Goal: Task Accomplishment & Management: Use online tool/utility

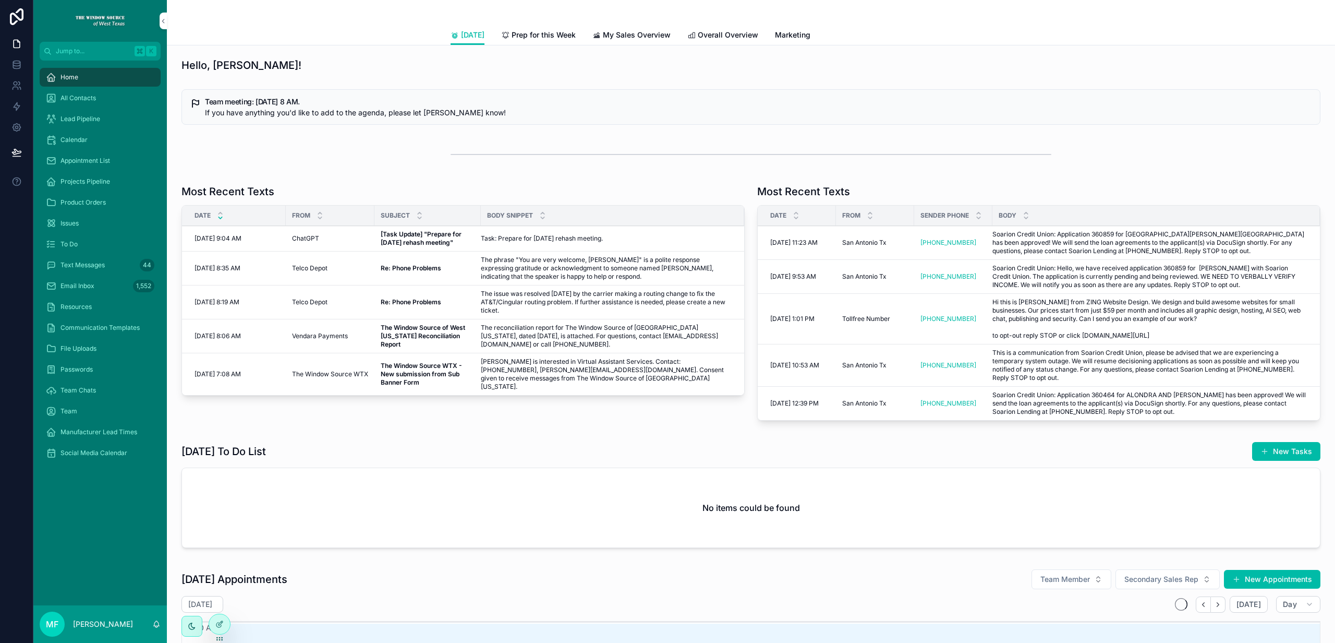
scroll to position [114, 0]
click at [98, 100] on div "All Contacts" at bounding box center [100, 98] width 108 height 17
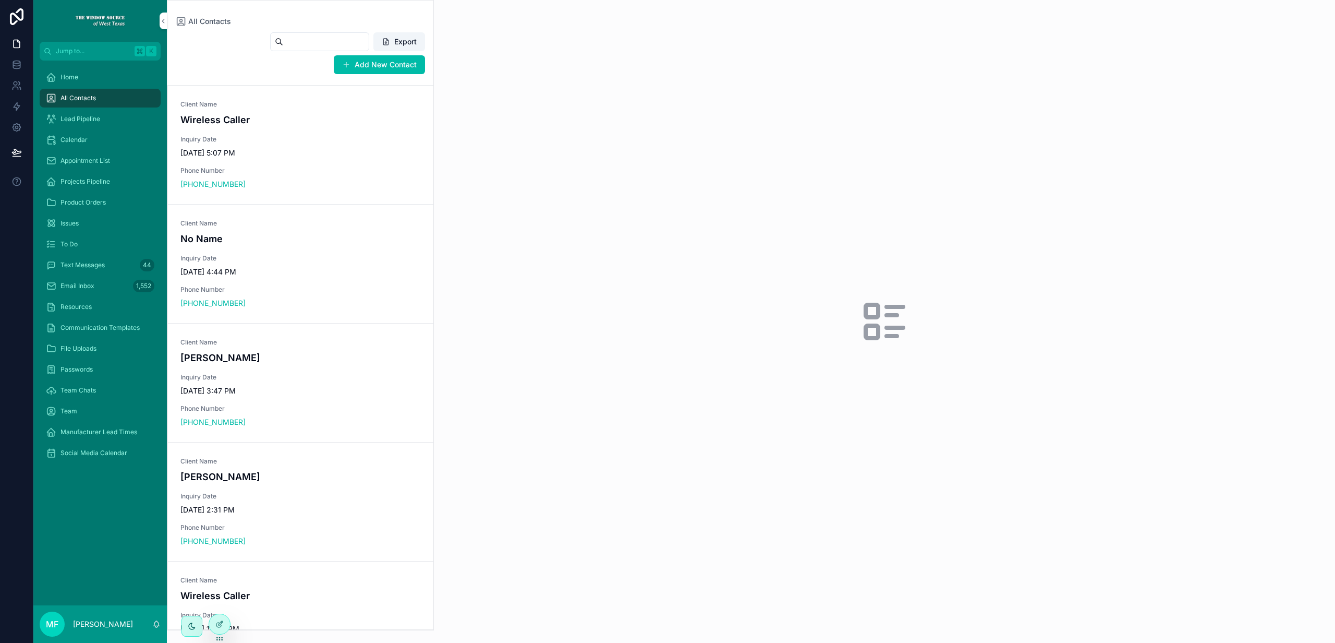
click at [291, 44] on input "scrollable content" at bounding box center [326, 41] width 86 height 15
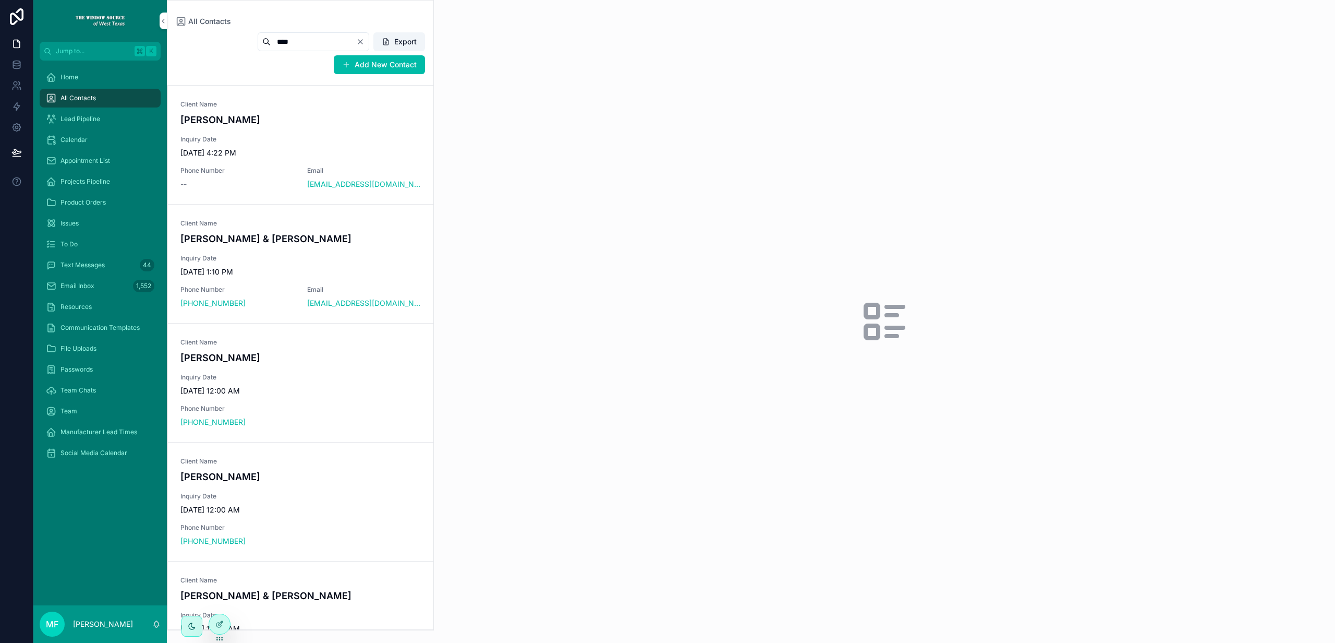
type input "****"
click at [281, 247] on div "Client Name [PERSON_NAME] & [PERSON_NAME] Inquiry Date [DATE] 1:10 PM Phone Num…" at bounding box center [300, 263] width 240 height 89
click at [661, 63] on span "Appointments" at bounding box center [649, 61] width 49 height 10
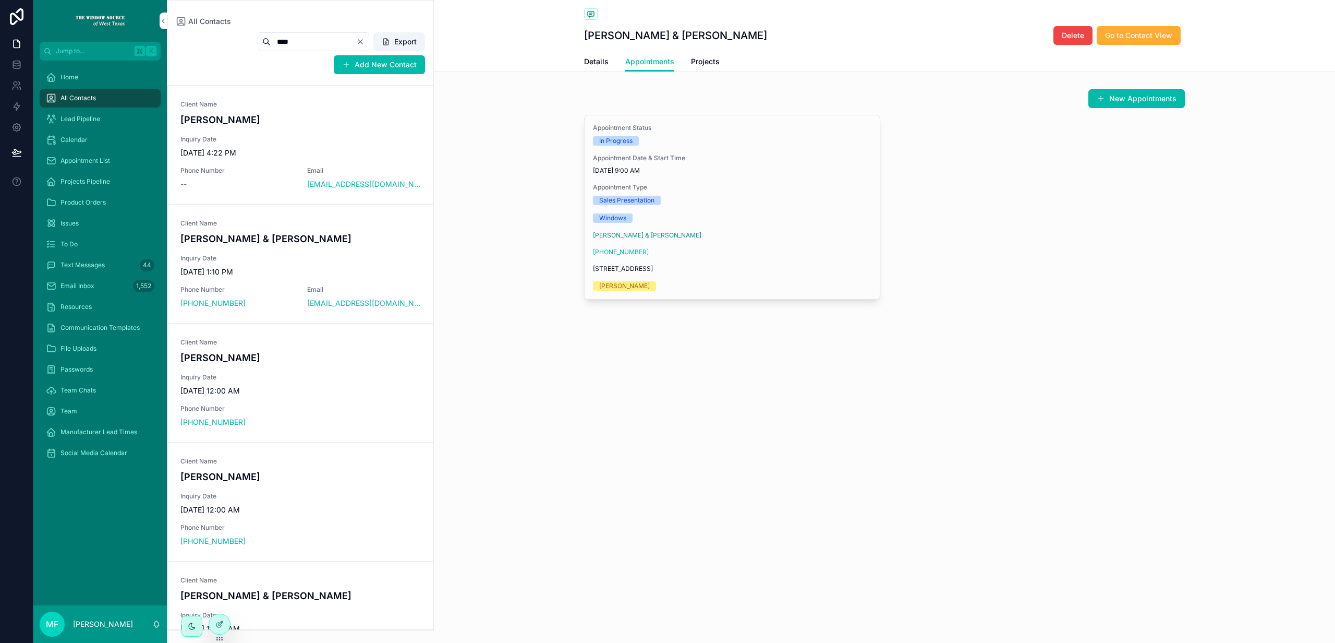
click at [793, 190] on span "Appointment Type" at bounding box center [732, 187] width 279 height 8
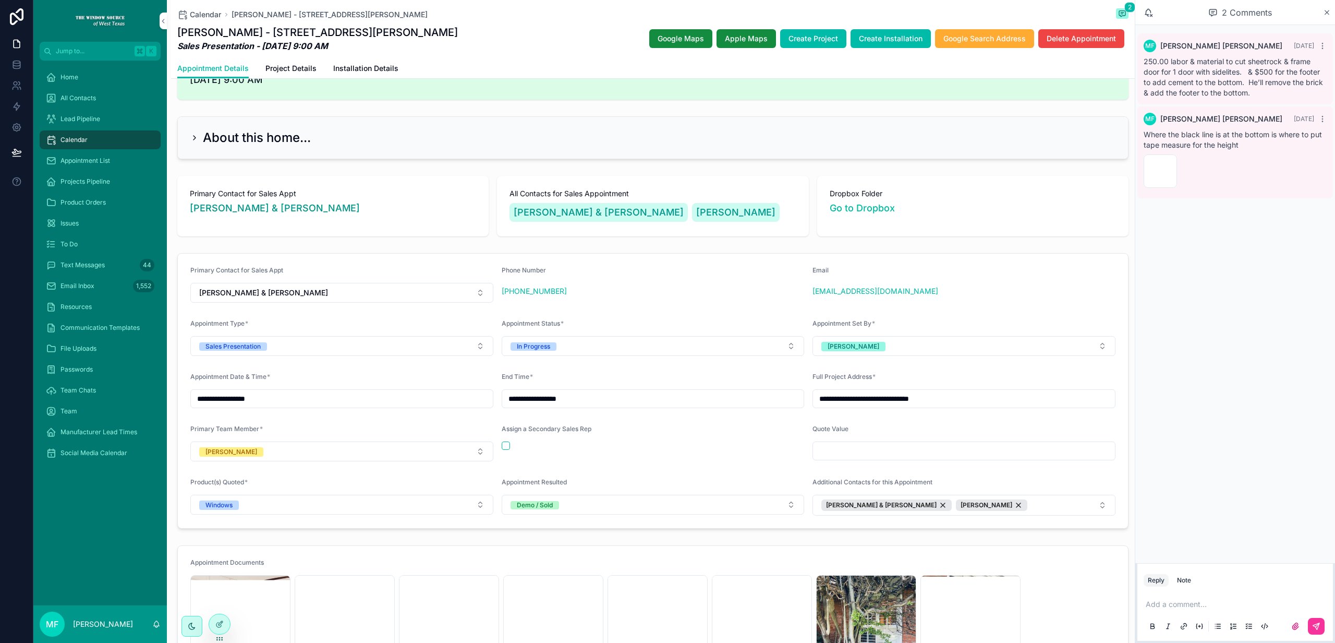
scroll to position [115, 0]
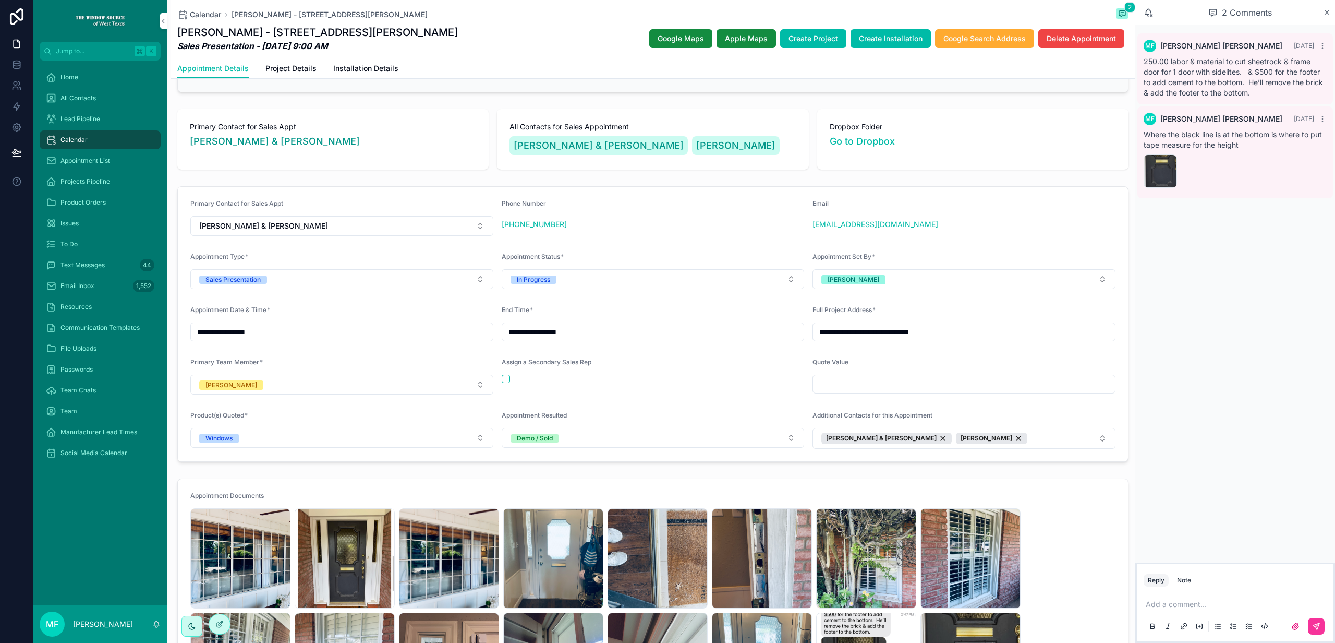
click at [1325, 9] on icon "scrollable content" at bounding box center [1327, 12] width 8 height 8
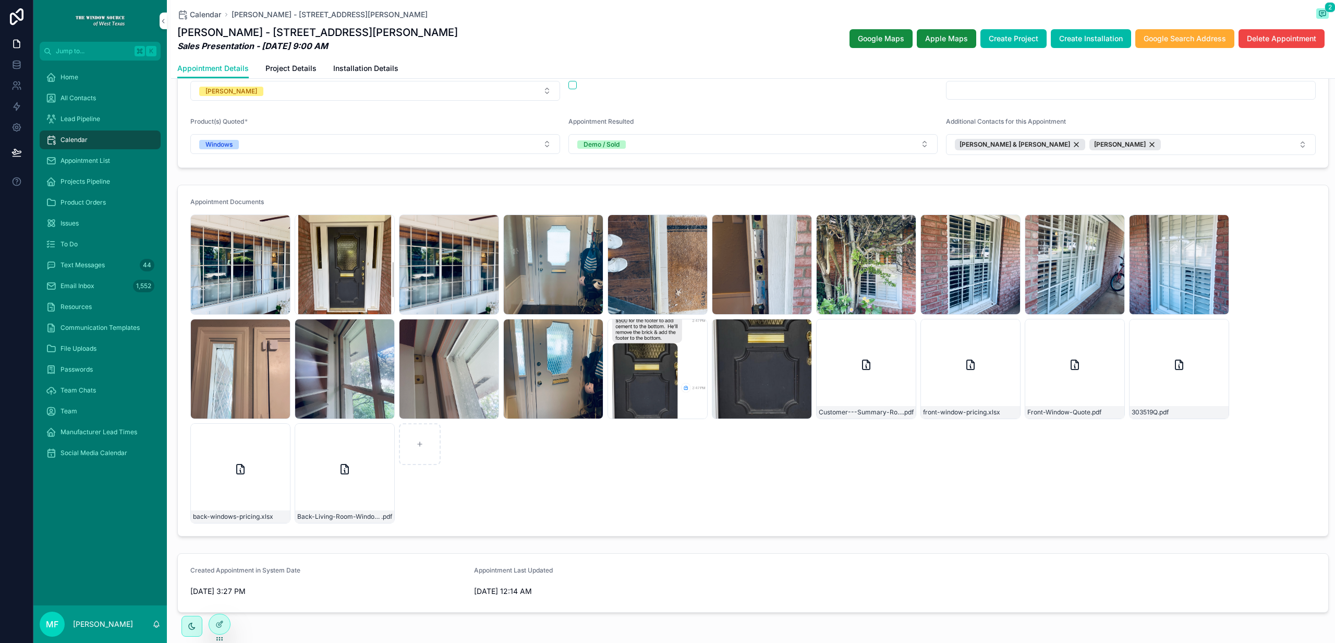
scroll to position [409, 0]
click at [1067, 354] on div "Front-Window-Quote .pdf" at bounding box center [1075, 368] width 100 height 100
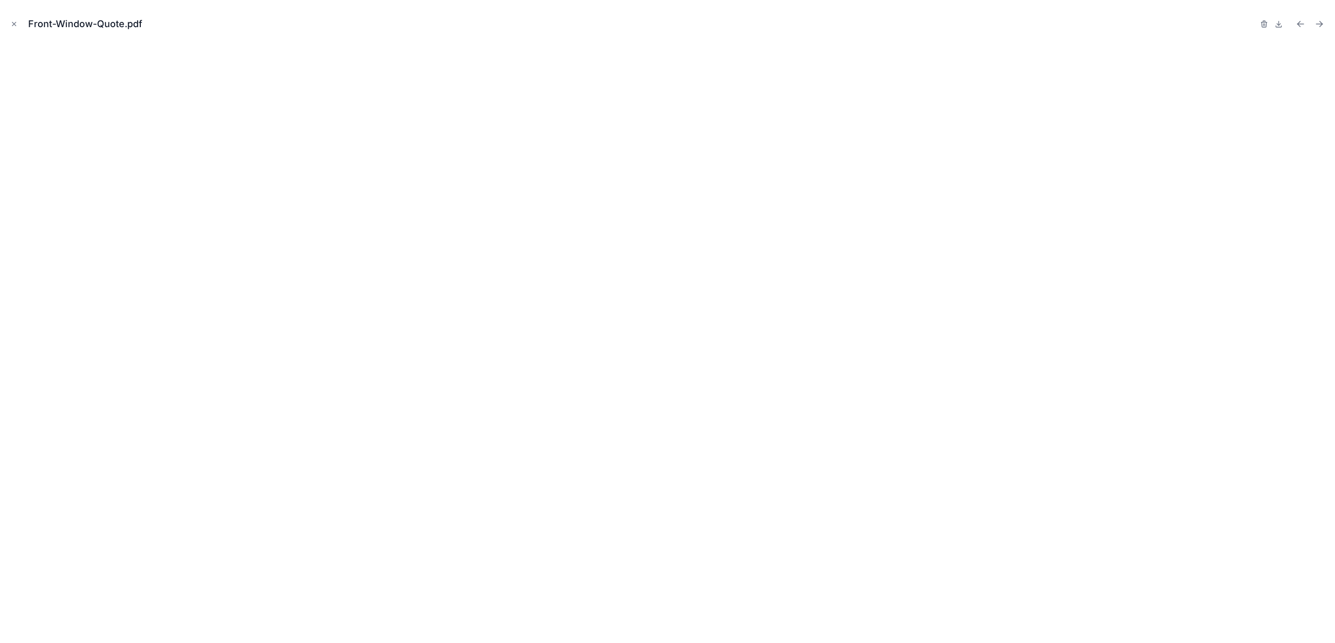
click at [1281, 22] on icon at bounding box center [1279, 24] width 8 height 8
click at [13, 26] on icon "Close modal" at bounding box center [13, 23] width 7 height 7
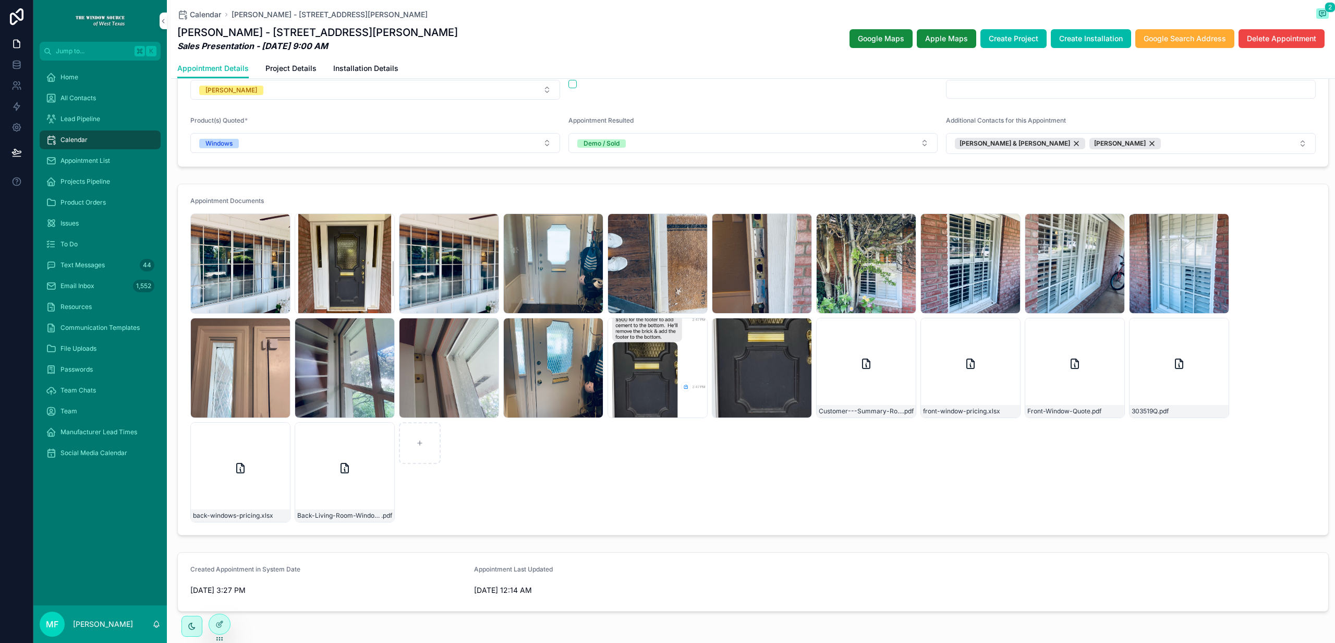
click at [939, 494] on div "IMG_8225 .jpeg IMG_8227 .jpeg IMG_8228 .jpeg IMG_8229 .jpeg IMG_8230 .jpeg IMG_…" at bounding box center [753, 367] width 1126 height 309
click at [1085, 383] on div "Front-Window-Quote .pdf" at bounding box center [1075, 368] width 100 height 100
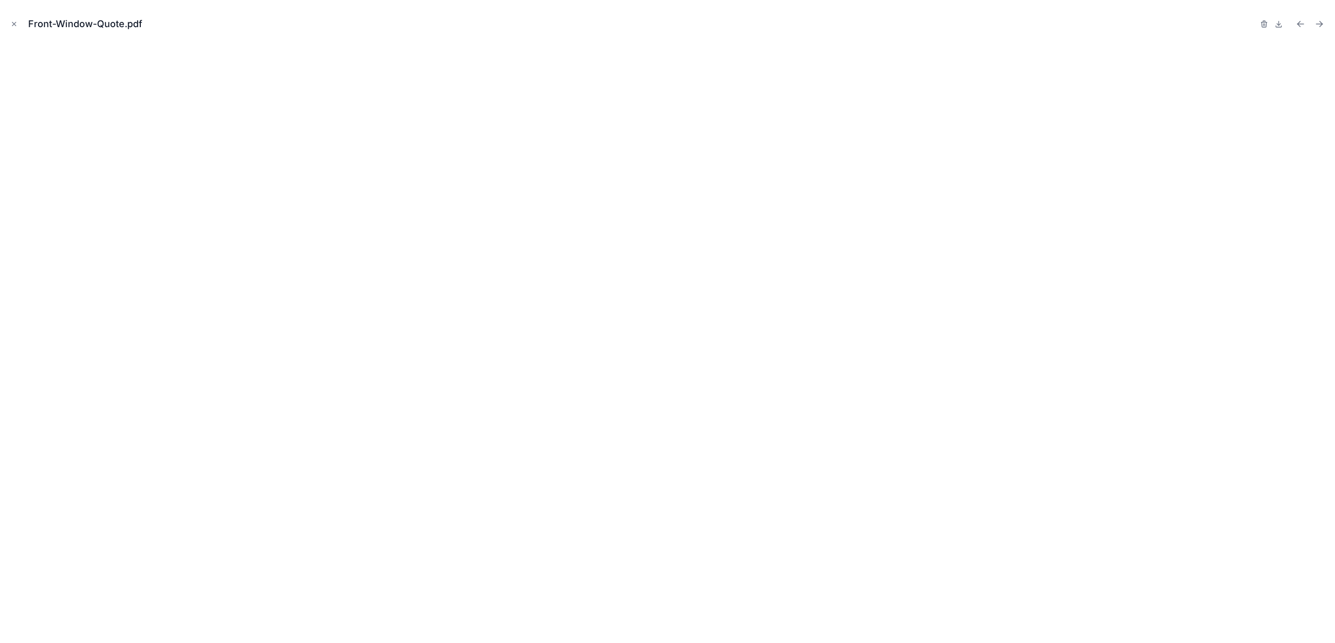
click at [18, 19] on button "Close modal" at bounding box center [13, 23] width 11 height 11
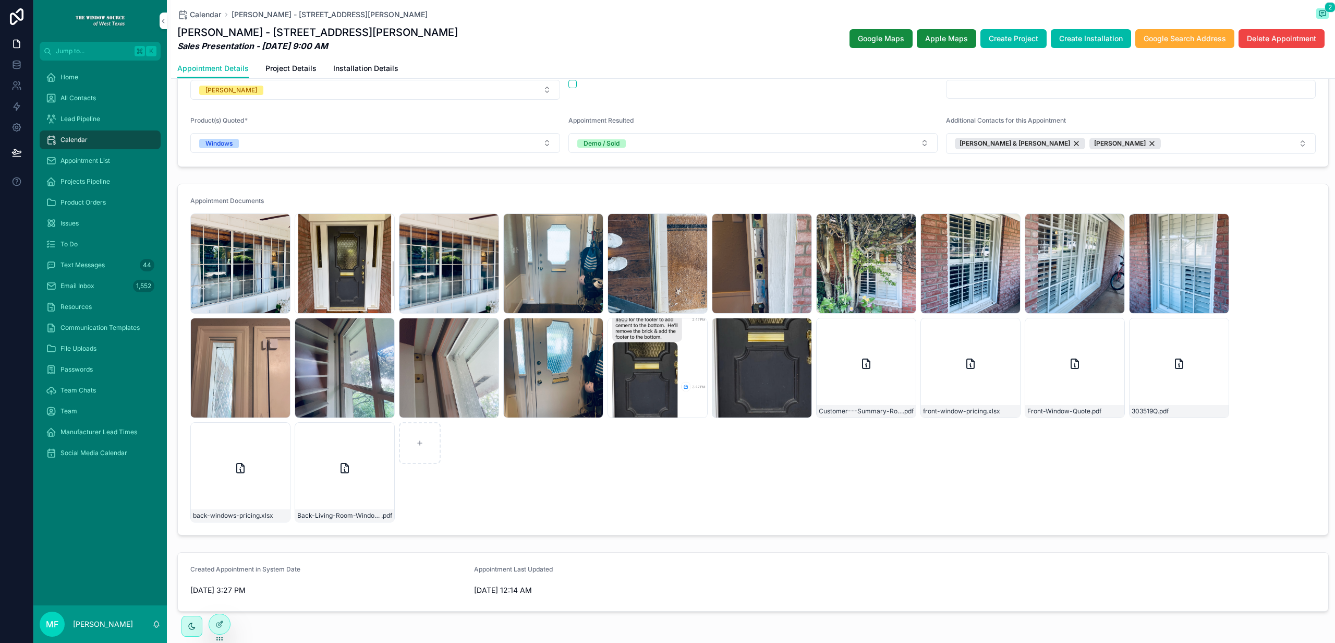
click at [1164, 267] on div "IMG_8235 .jpeg" at bounding box center [1179, 263] width 100 height 100
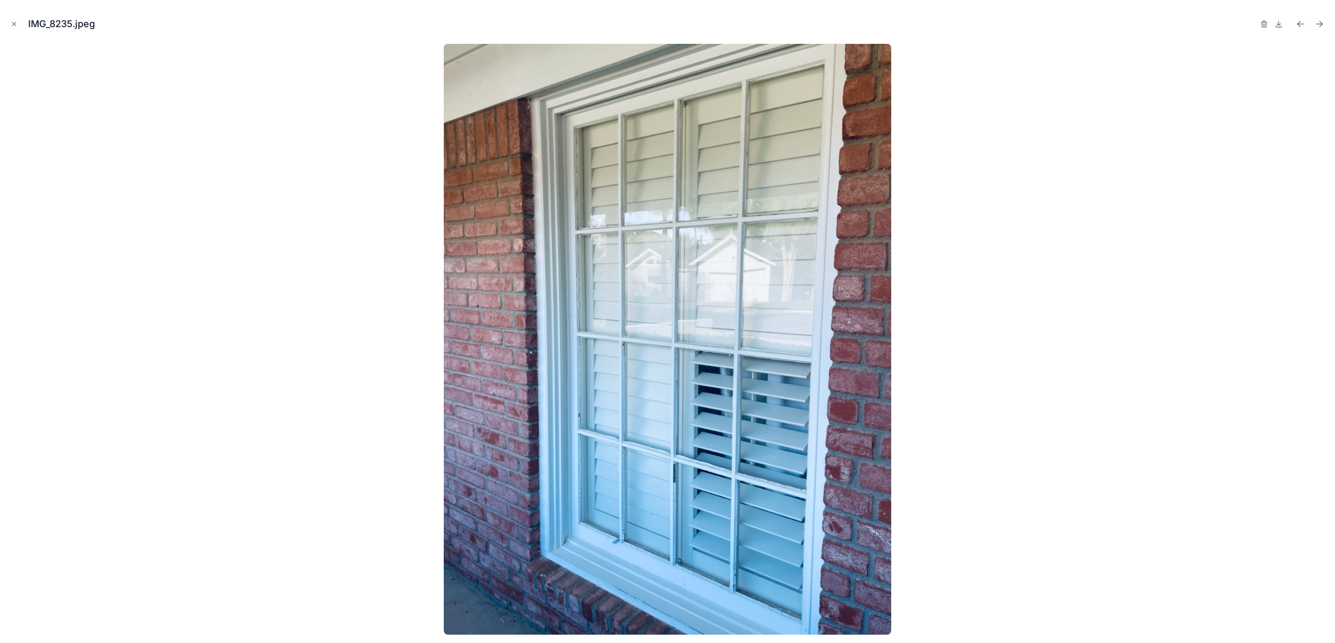
click at [16, 21] on icon "Close modal" at bounding box center [13, 23] width 7 height 7
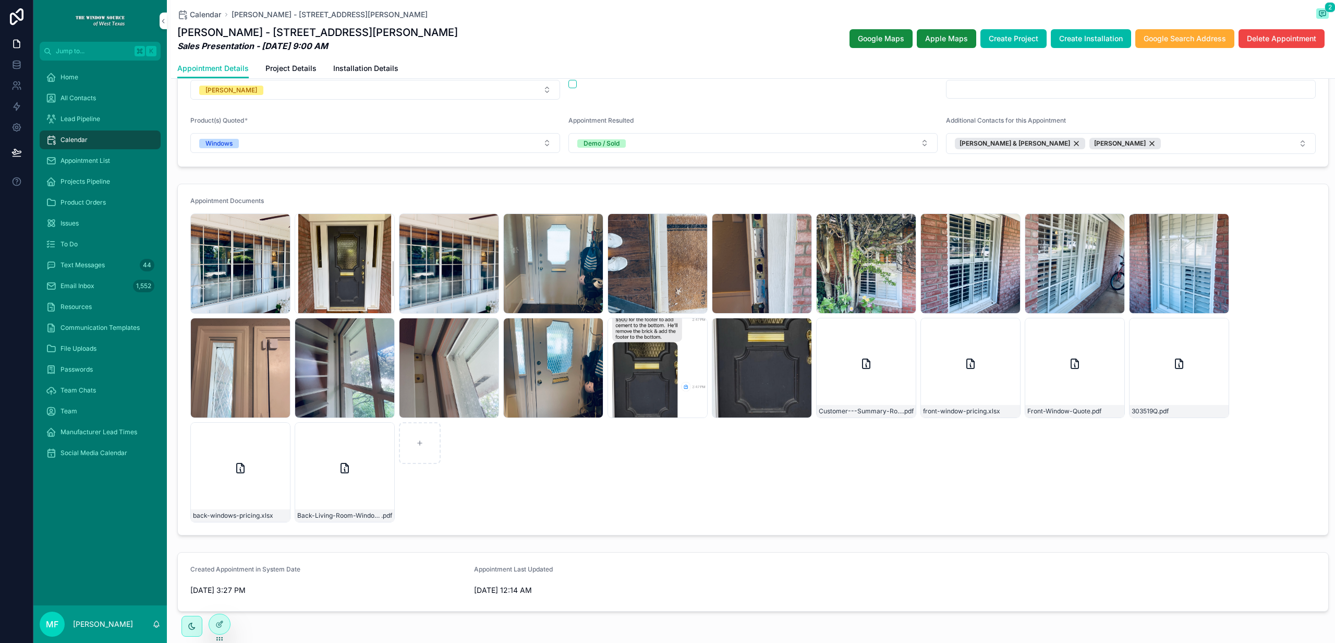
click at [821, 450] on div "IMG_8225 .jpeg IMG_8227 .jpeg IMG_8228 .jpeg IMG_8229 .jpeg IMG_8230 .jpeg IMG_…" at bounding box center [753, 367] width 1126 height 309
click at [880, 515] on div "IMG_8225 .jpeg IMG_8227 .jpeg IMG_8228 .jpeg IMG_8229 .jpeg IMG_8230 .jpeg IMG_…" at bounding box center [753, 367] width 1126 height 309
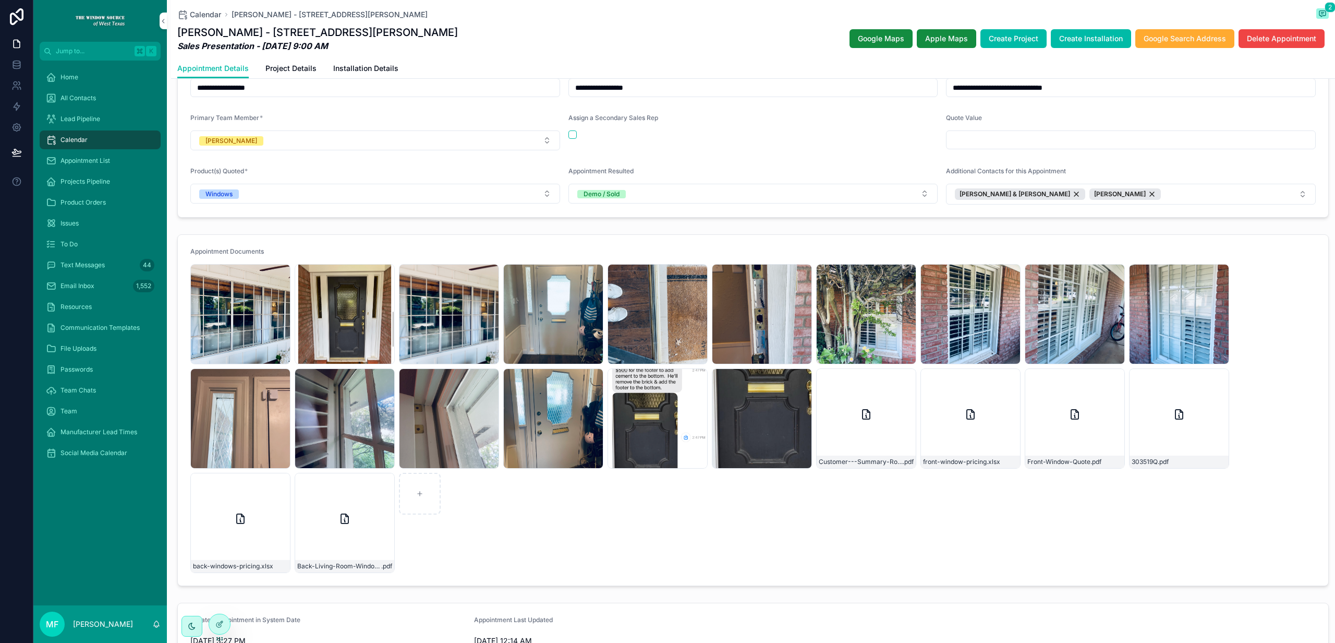
scroll to position [446, 0]
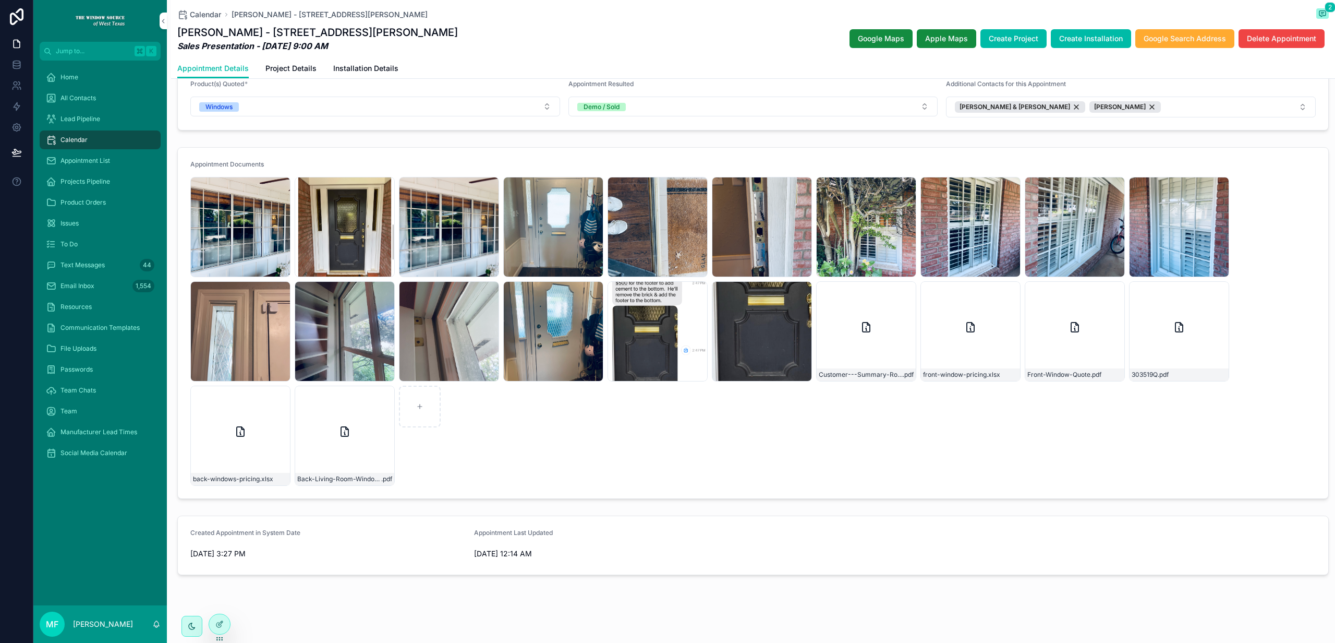
click at [975, 211] on div "IMG_8233 .jpeg" at bounding box center [971, 227] width 100 height 100
